Goal: Transaction & Acquisition: Subscribe to service/newsletter

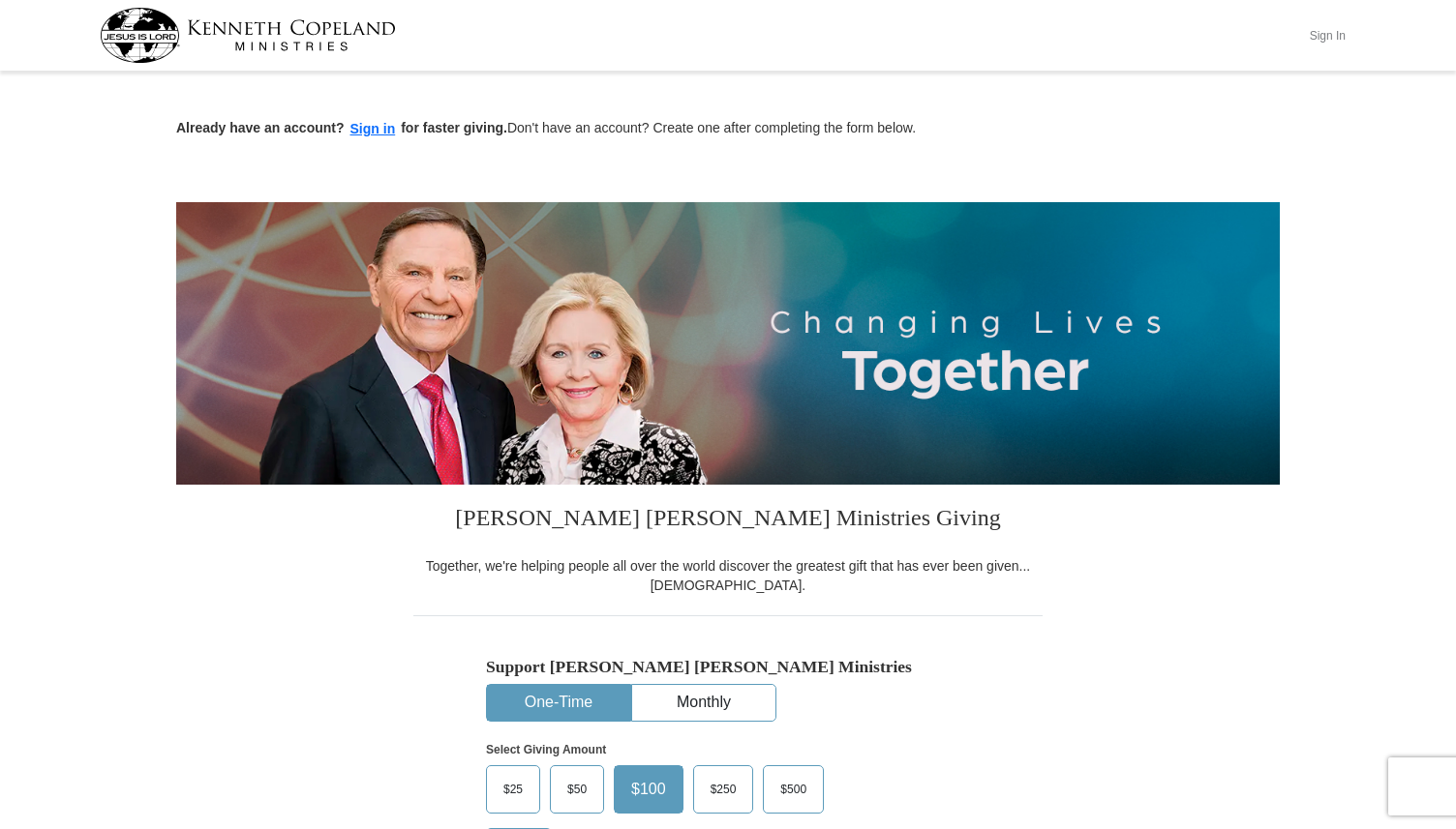
click at [1336, 32] on button "Sign In" at bounding box center [1327, 35] width 58 height 30
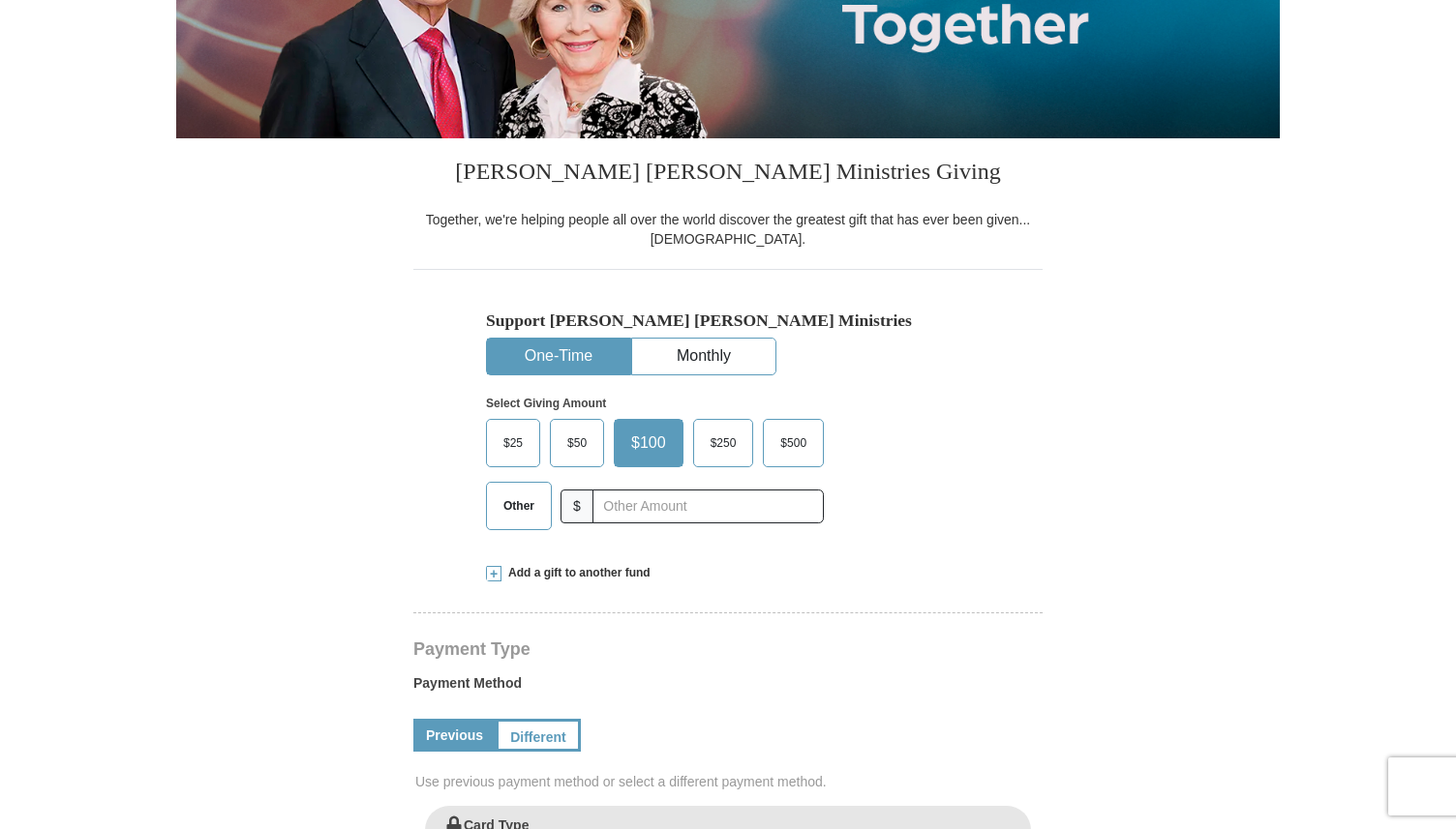
scroll to position [340, 0]
select select "VA"
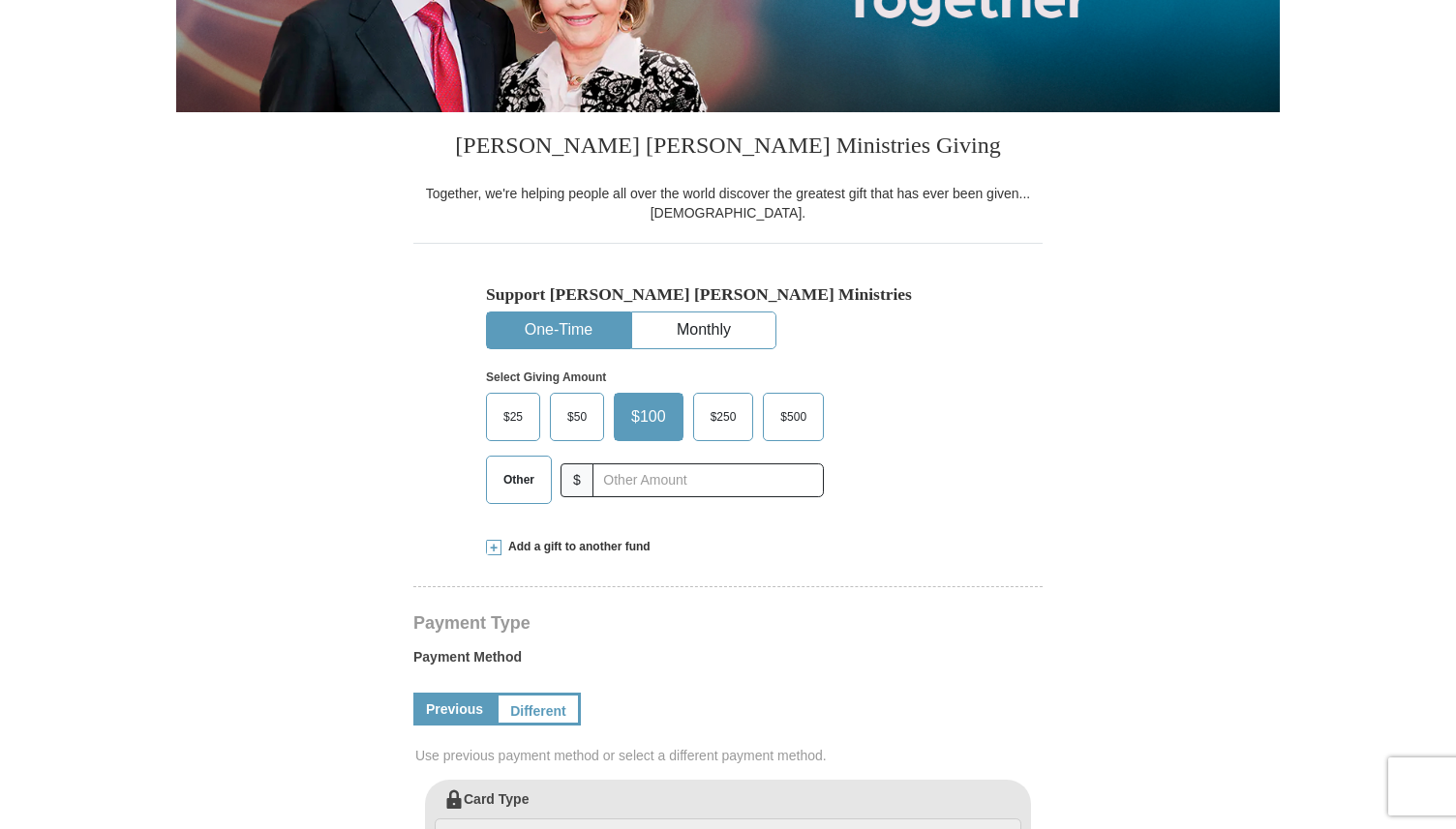
scroll to position [290, 0]
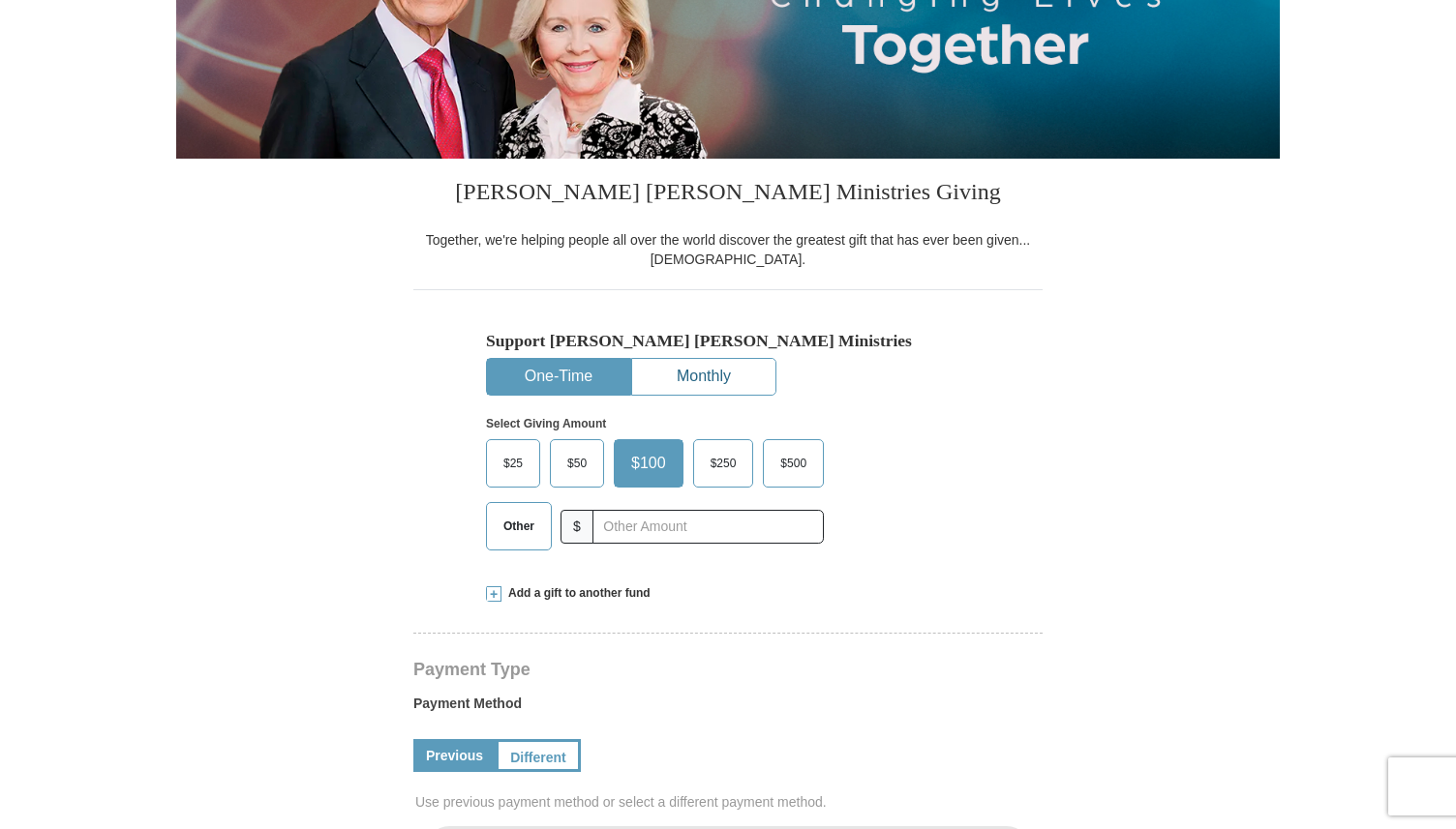
click at [669, 380] on button "Monthly" at bounding box center [703, 377] width 143 height 36
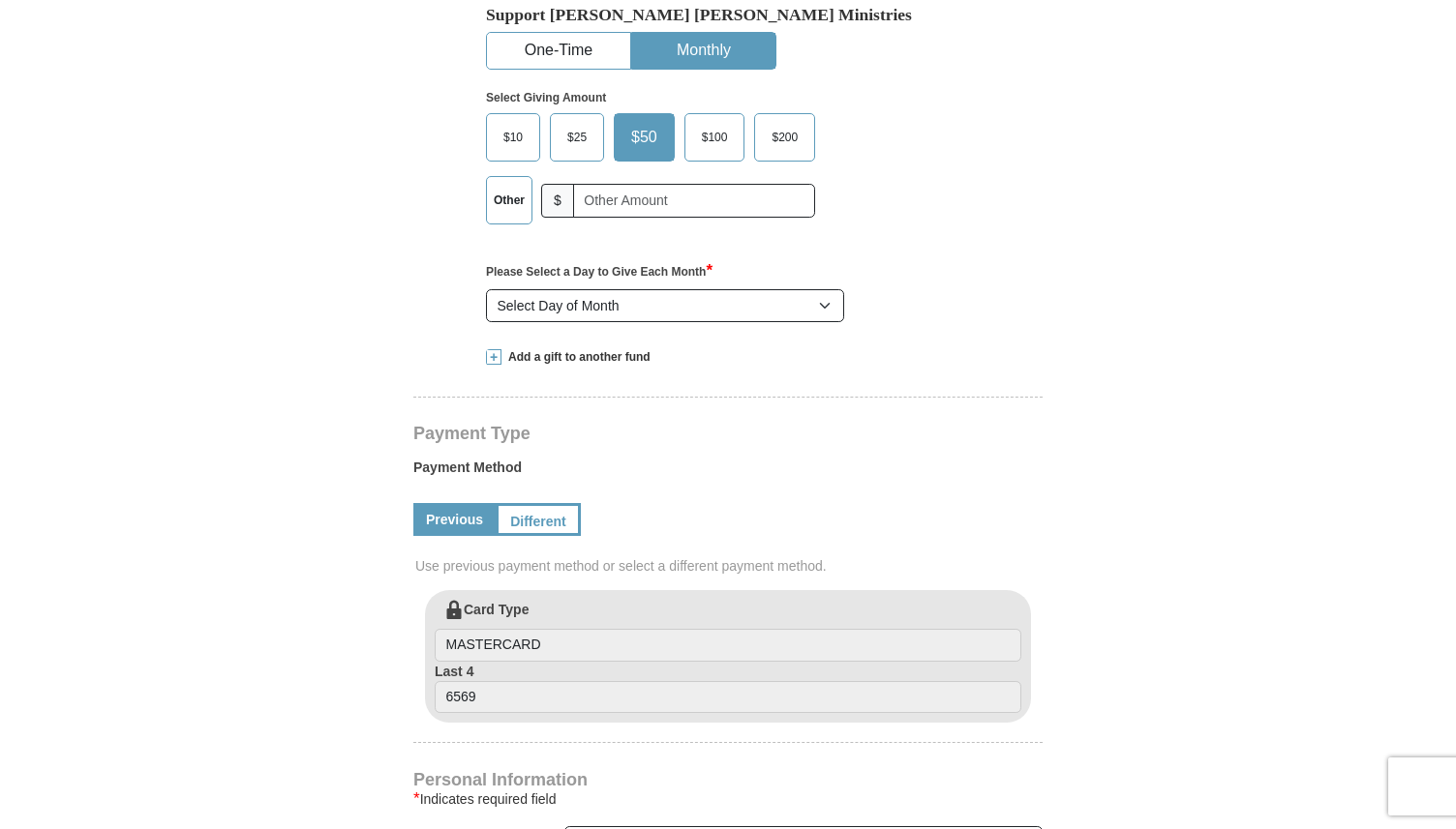
scroll to position [644, 0]
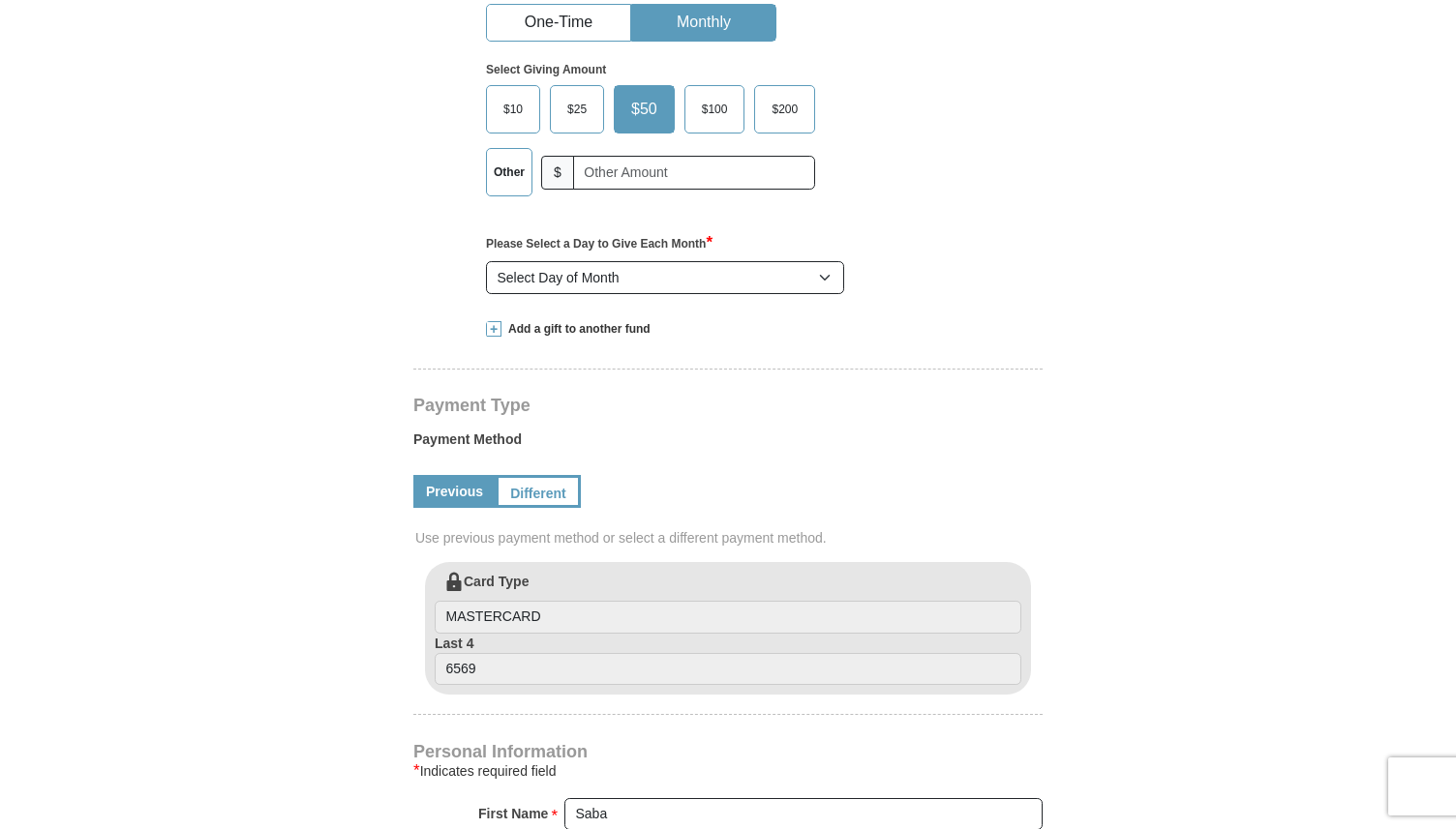
click at [700, 116] on span "$100" at bounding box center [715, 109] width 46 height 29
click at [0, 0] on input "$100" at bounding box center [0, 0] width 0 height 0
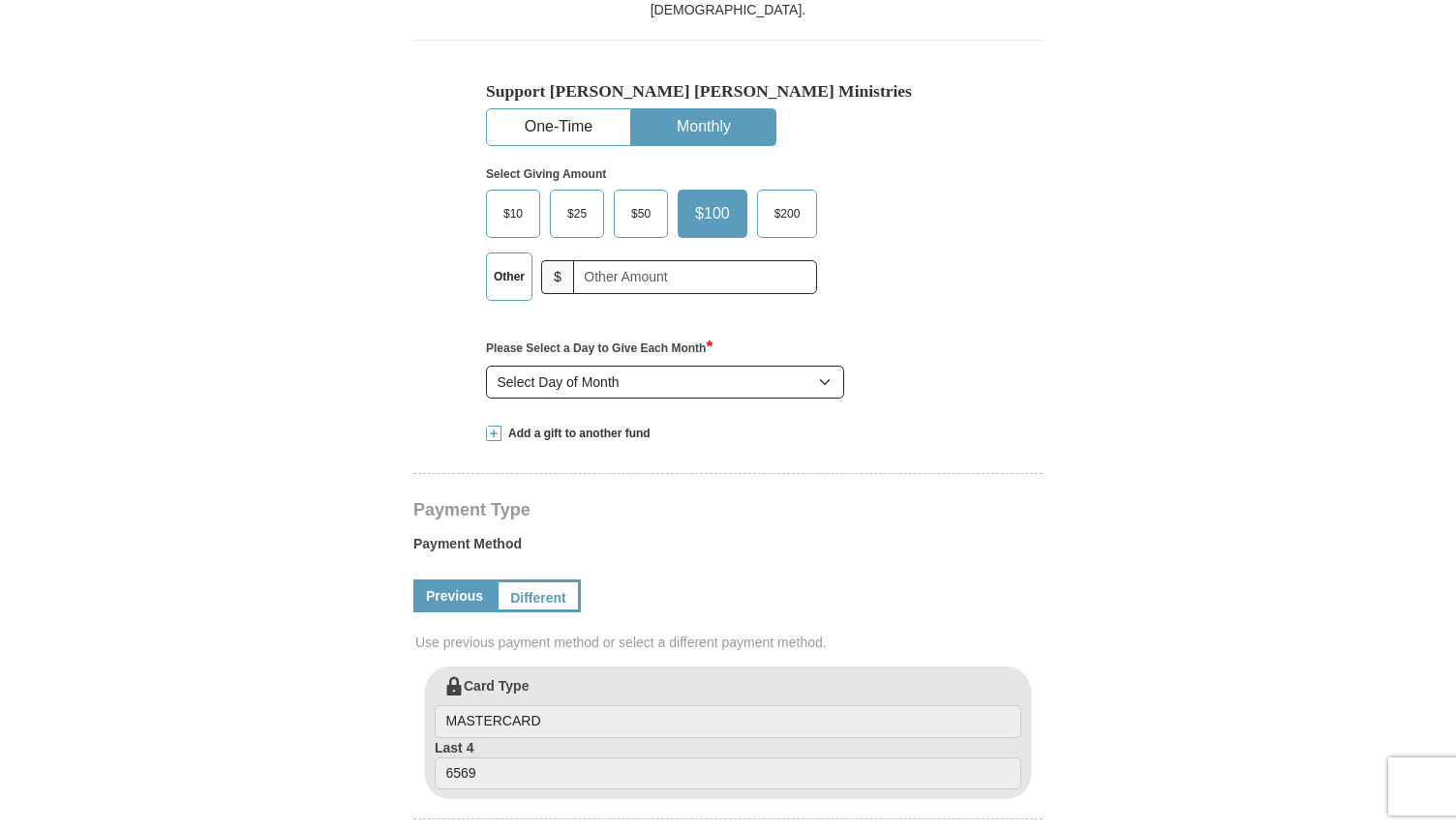
scroll to position [554, 0]
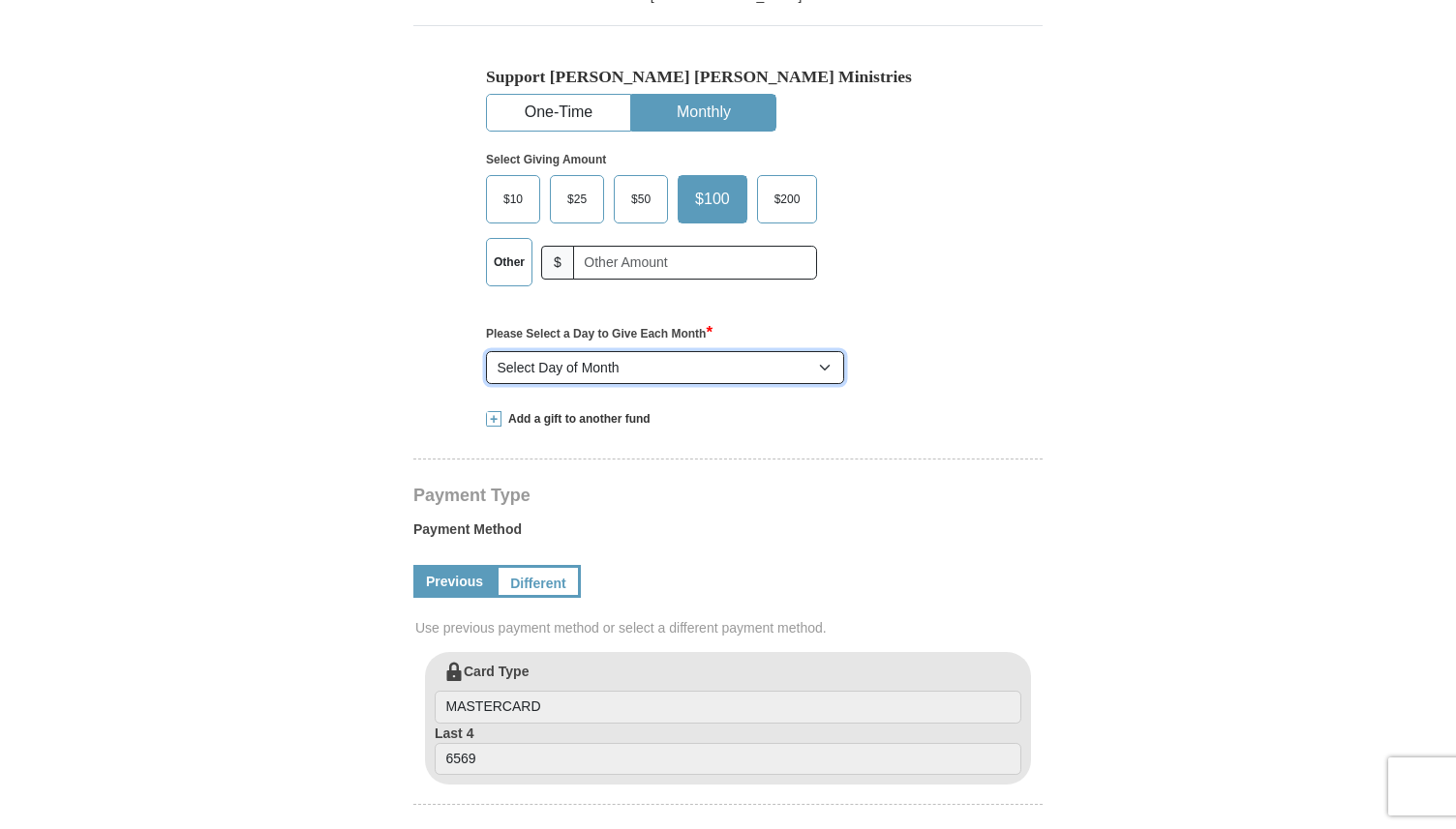
click at [671, 356] on select "Select Day of Month 1 2 3 4 5 6 7 8 9 10 11 12 13 14 15 16 17 18 19 20 21 22 23…" at bounding box center [664, 367] width 359 height 33
select select "20"
click at [486, 351] on select "Select Day of Month 1 2 3 4 5 6 7 8 9 10 11 12 13 14 15 16 17 18 19 20 21 22 23…" at bounding box center [664, 367] width 359 height 33
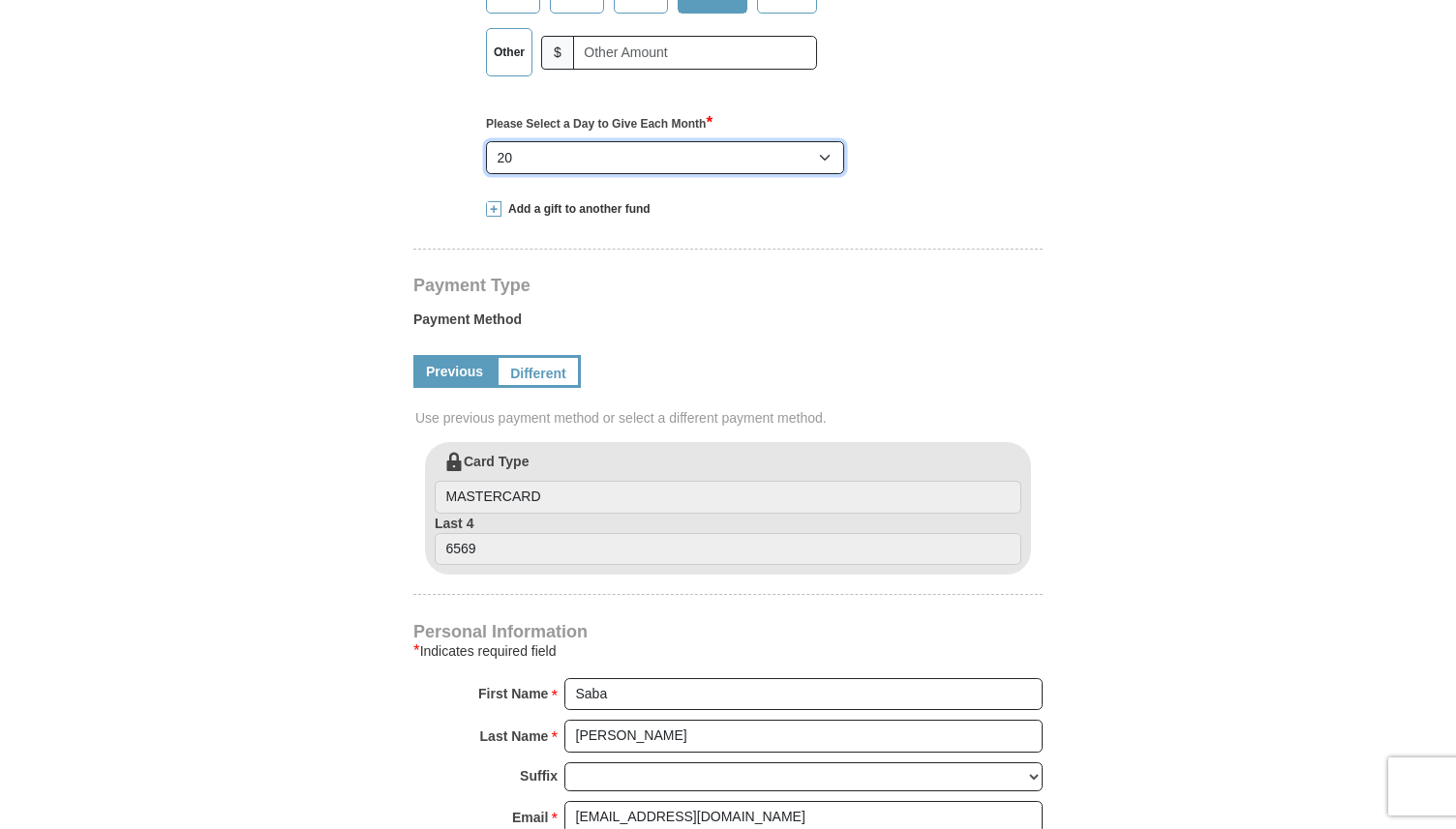
scroll to position [793, 0]
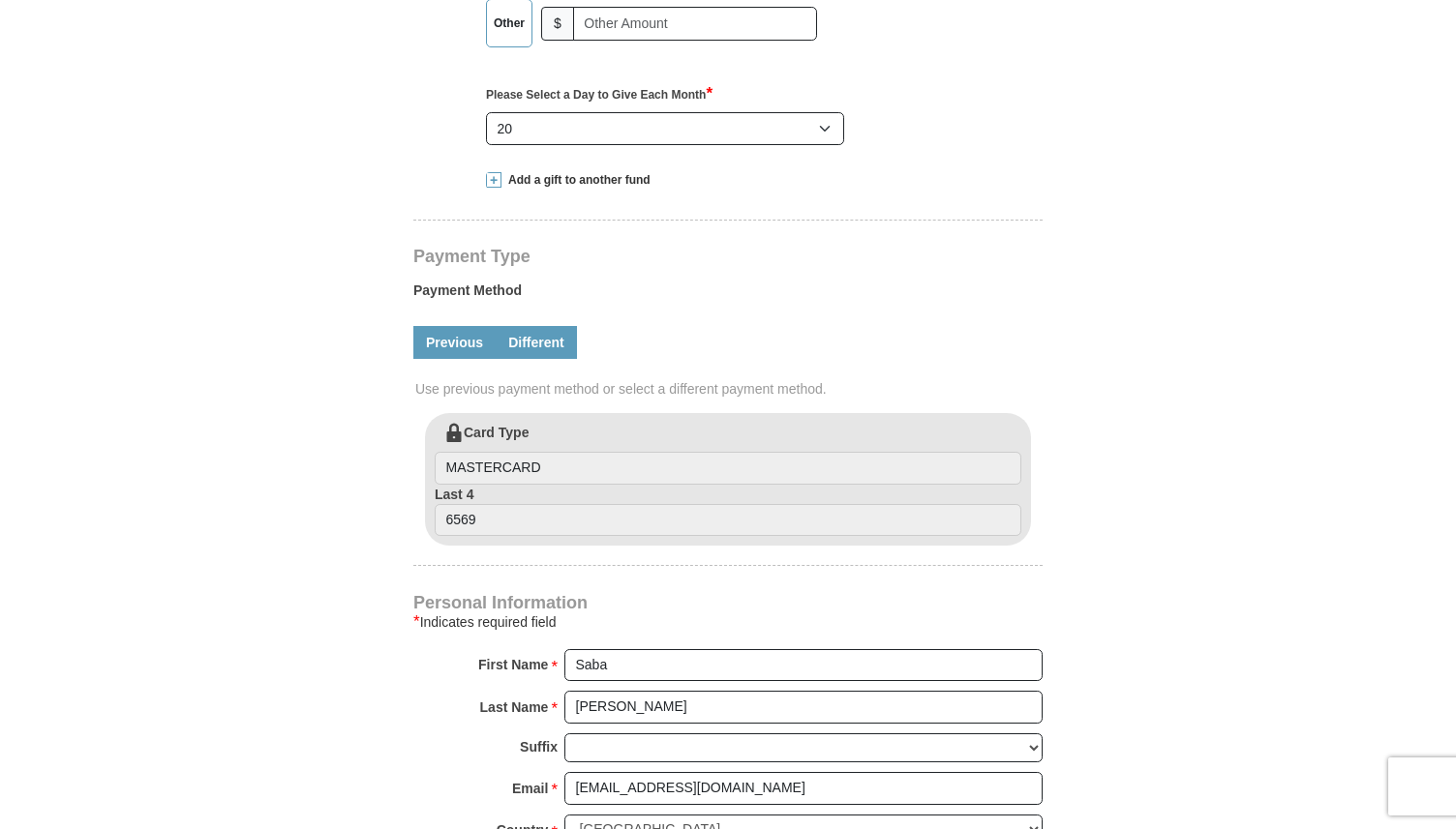
click at [514, 342] on link "Different" at bounding box center [536, 342] width 81 height 33
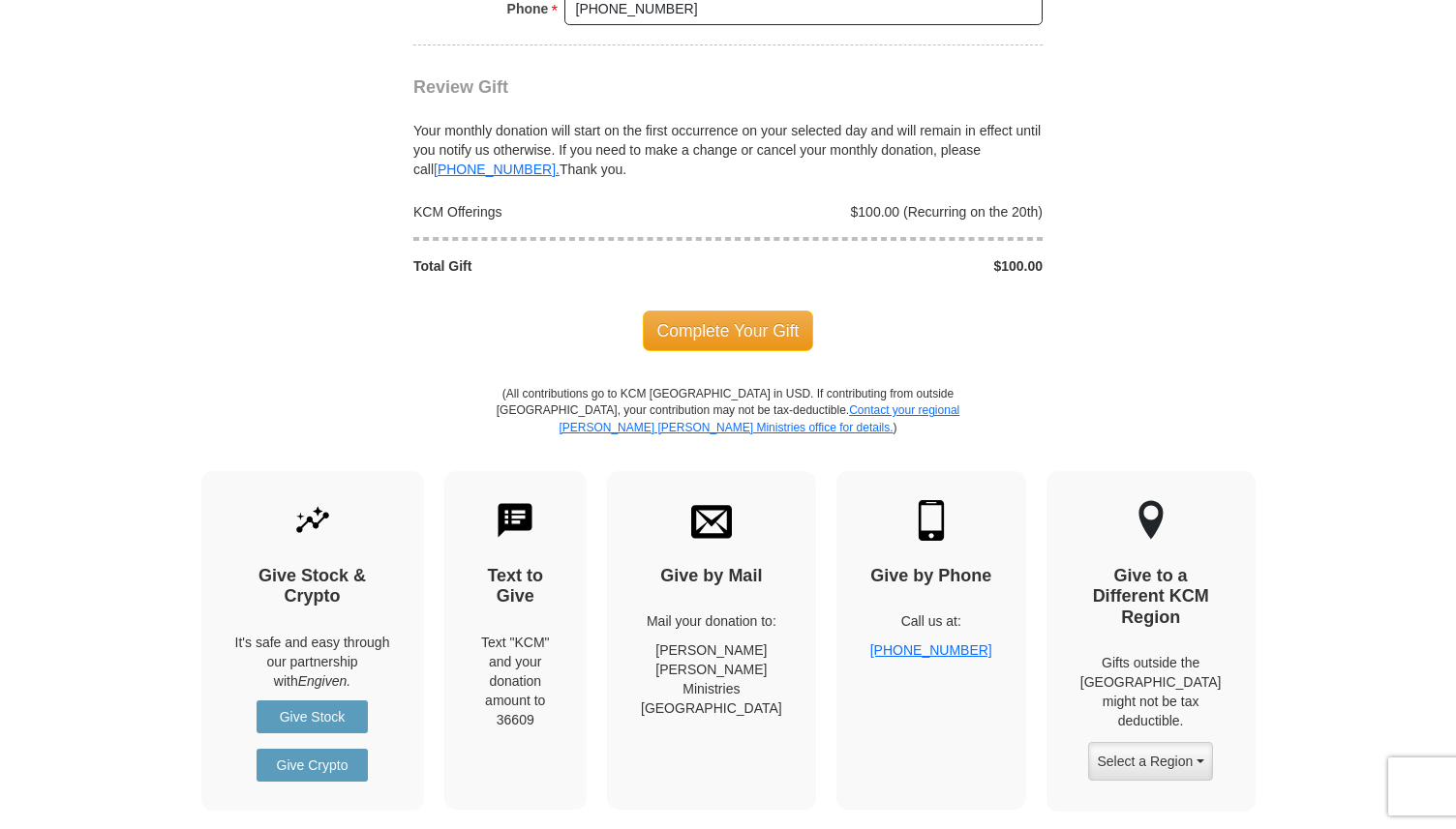
scroll to position [2060, 0]
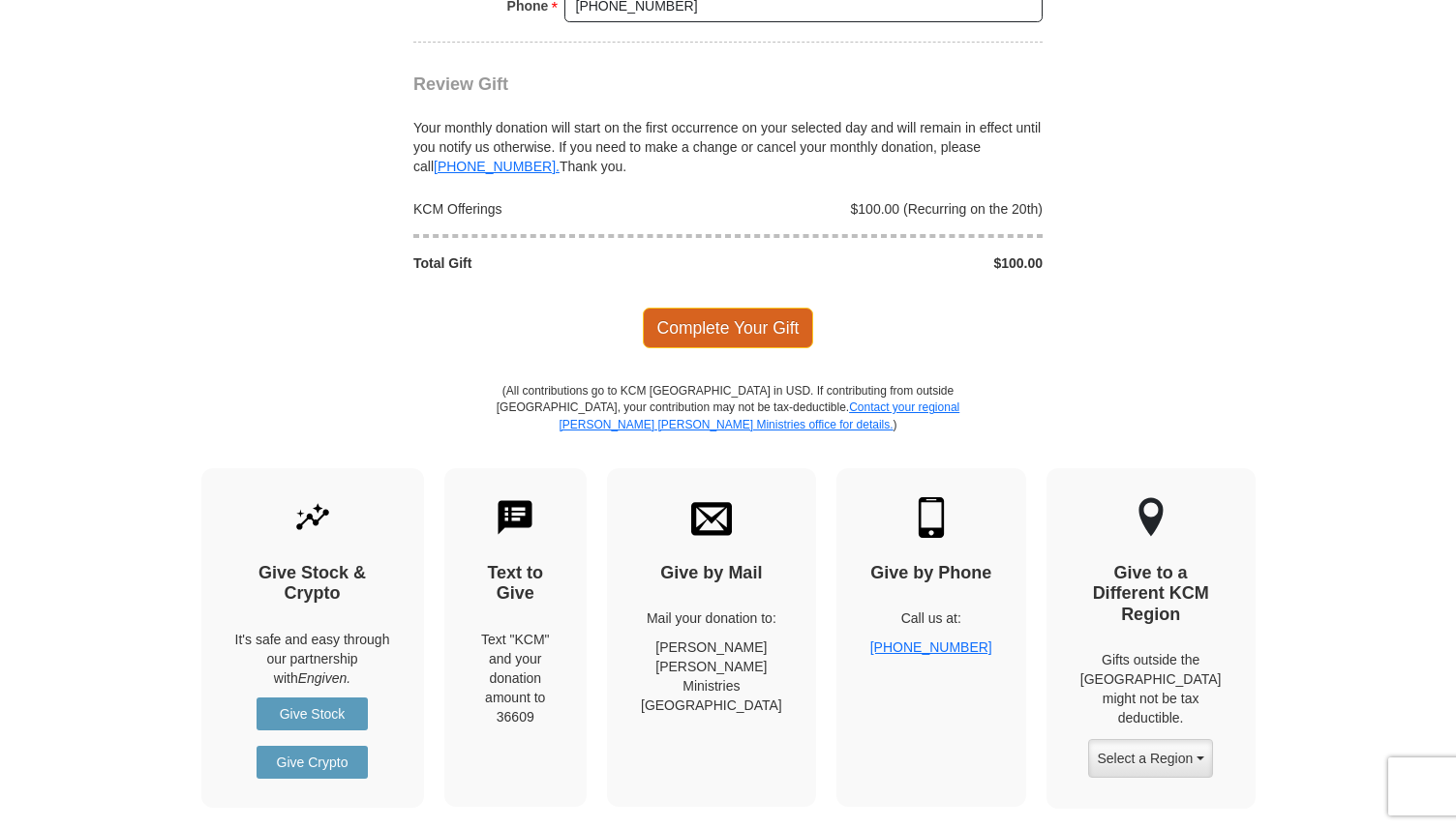
click at [735, 335] on span "Complete Your Gift" at bounding box center [728, 328] width 172 height 41
